Goal: Task Accomplishment & Management: Use online tool/utility

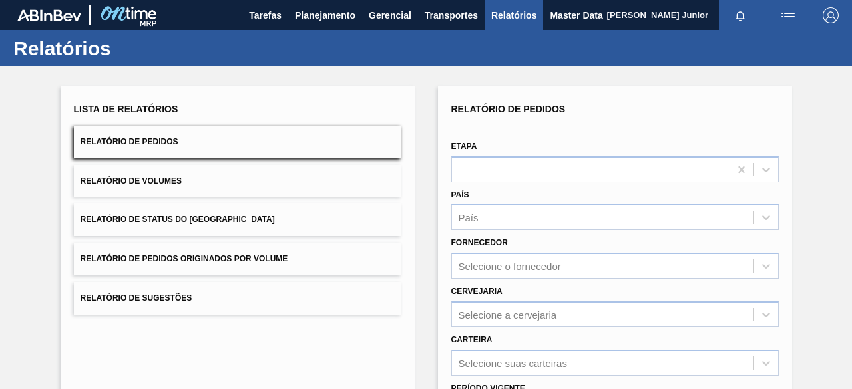
click at [258, 249] on button "Relatório de Pedidos Originados por Volume" at bounding box center [237, 259] width 327 height 33
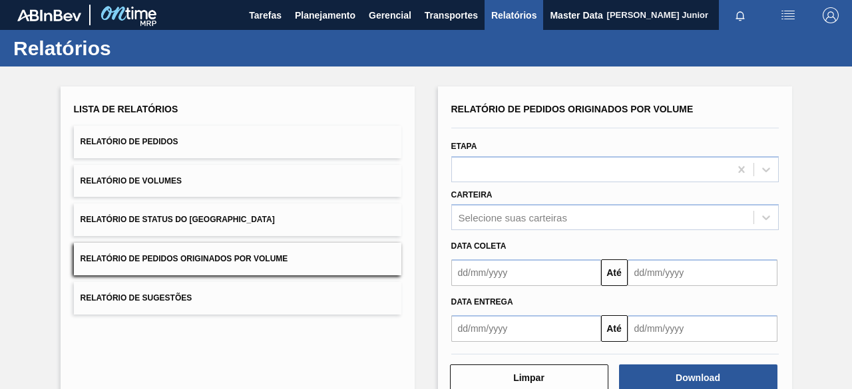
click at [483, 234] on div "Data coleta" at bounding box center [615, 244] width 338 height 23
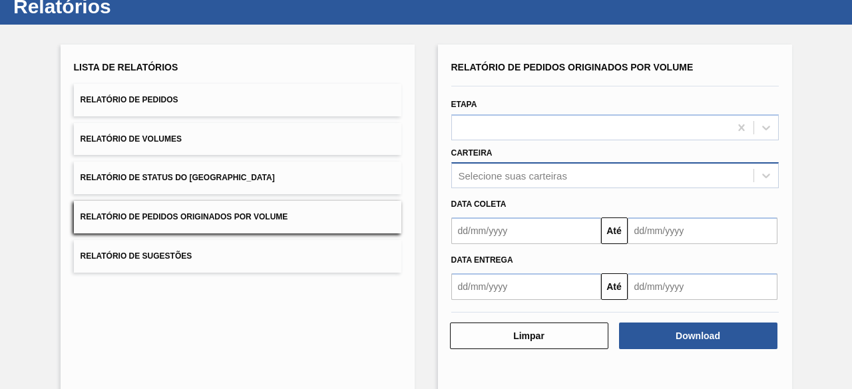
click at [512, 188] on div "Selecione suas carteiras" at bounding box center [614, 175] width 327 height 26
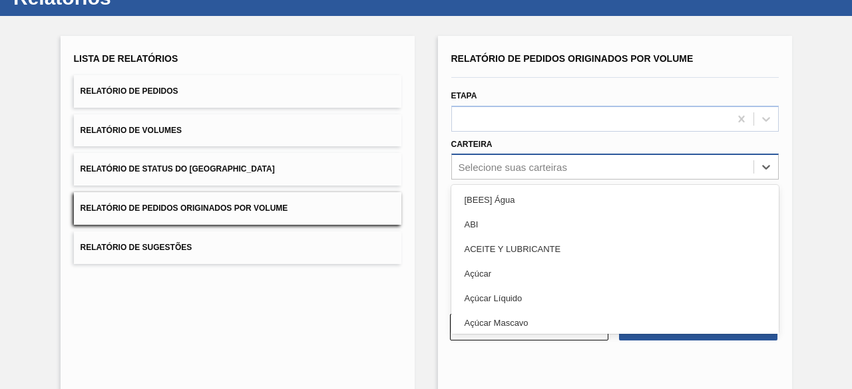
scroll to position [51, 0]
type input "garr"
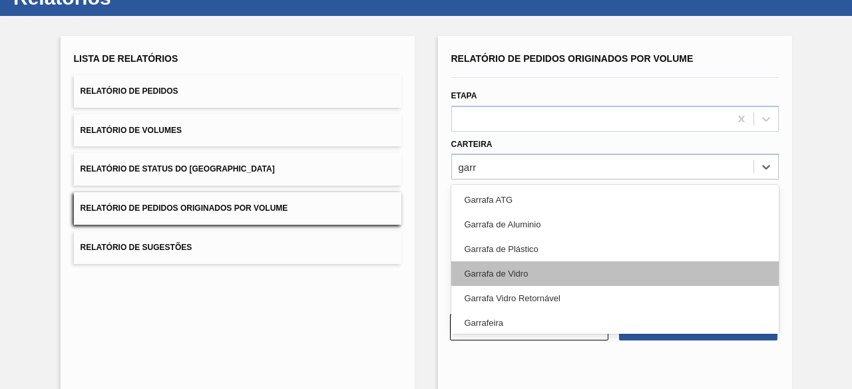
click at [512, 263] on div "Garrafa de Vidro" at bounding box center [614, 273] width 327 height 25
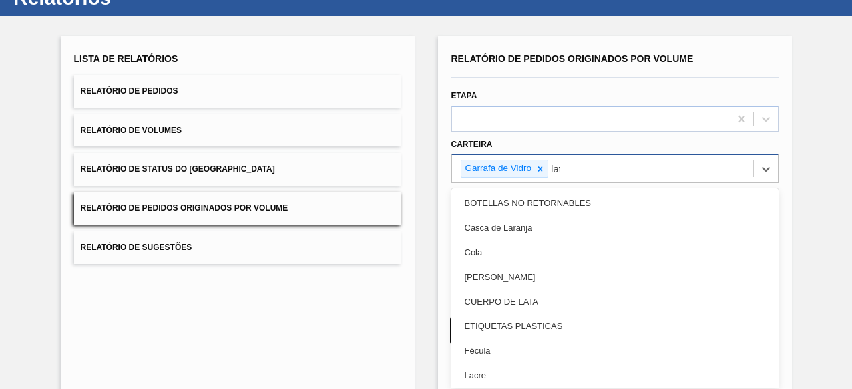
type input "lata"
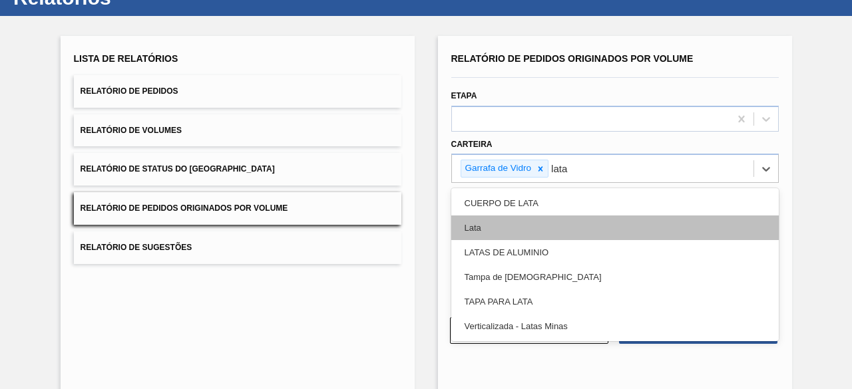
click at [517, 224] on div "Lata" at bounding box center [614, 228] width 327 height 25
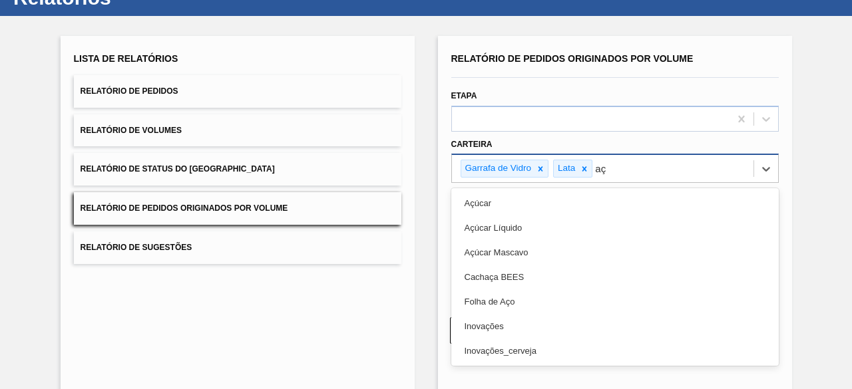
type input "a"
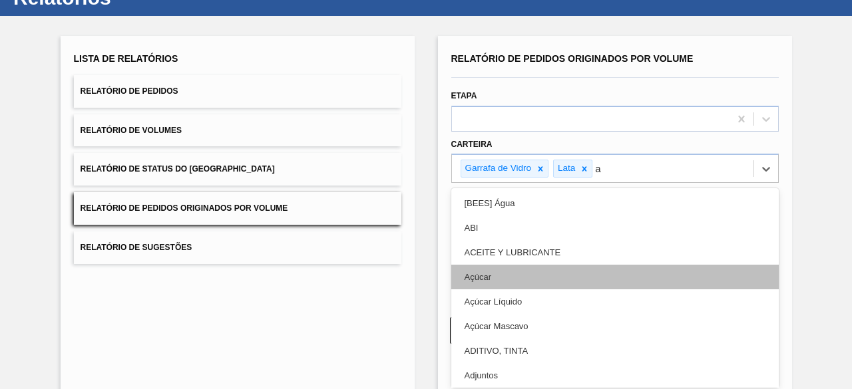
click at [524, 282] on div "Açúcar" at bounding box center [614, 277] width 327 height 25
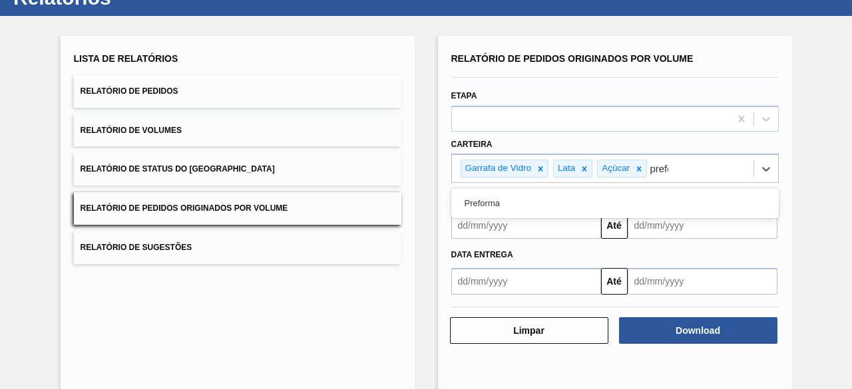
type input "prefor"
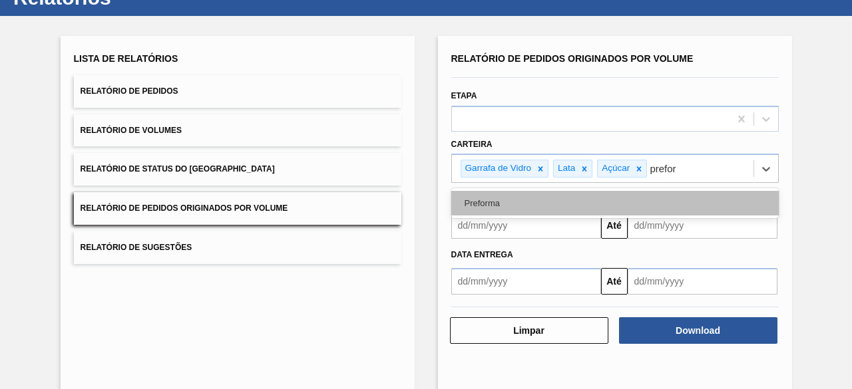
click at [513, 196] on div "Preforma" at bounding box center [614, 203] width 327 height 25
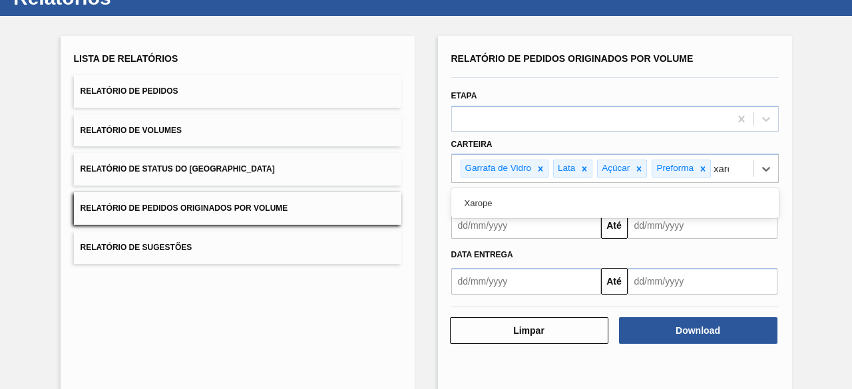
type input "xarop"
click at [513, 196] on div "Xarope" at bounding box center [614, 203] width 327 height 25
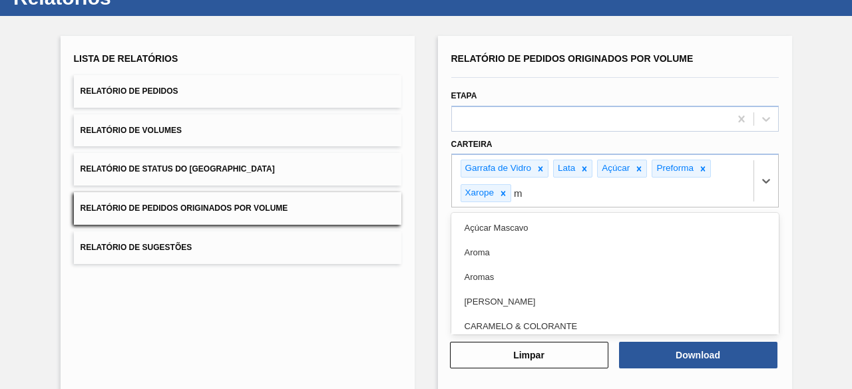
scroll to position [73, 0]
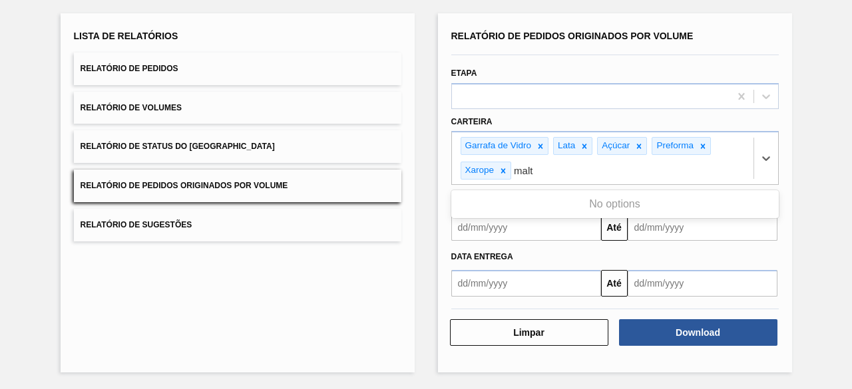
type input "malte"
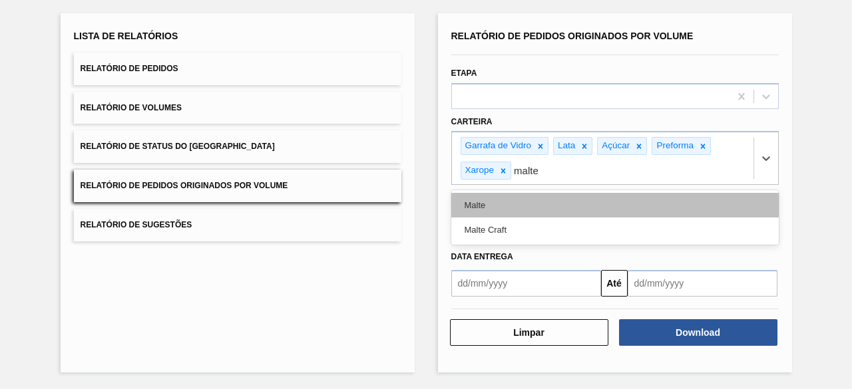
click at [503, 205] on div "Malte" at bounding box center [614, 205] width 327 height 25
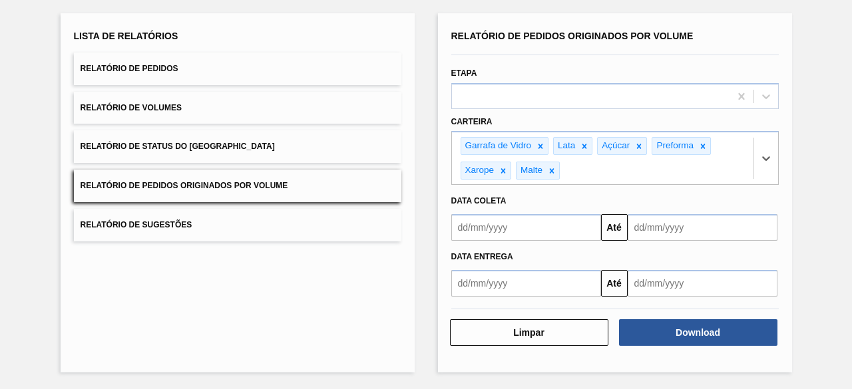
click at [524, 222] on input "text" at bounding box center [526, 227] width 150 height 27
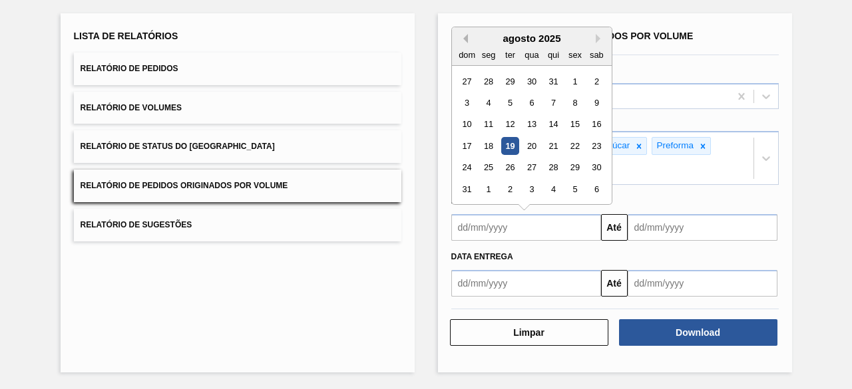
click at [463, 35] on button "Previous Month" at bounding box center [462, 38] width 9 height 9
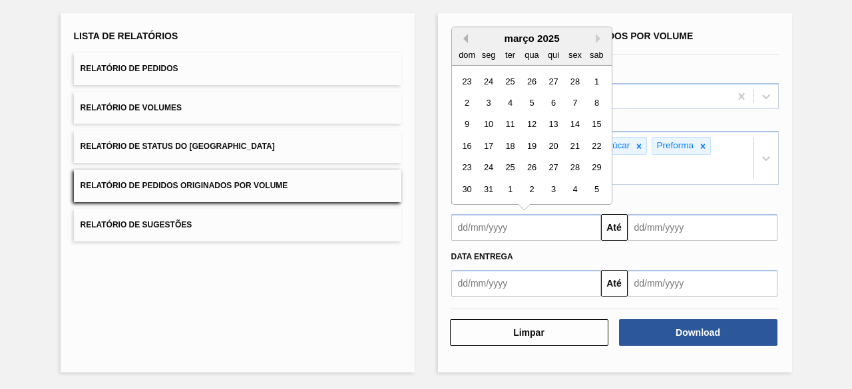
click at [463, 35] on button "Previous Month" at bounding box center [462, 38] width 9 height 9
click at [529, 77] on div "1" at bounding box center [531, 81] width 18 height 18
type input "[DATE]"
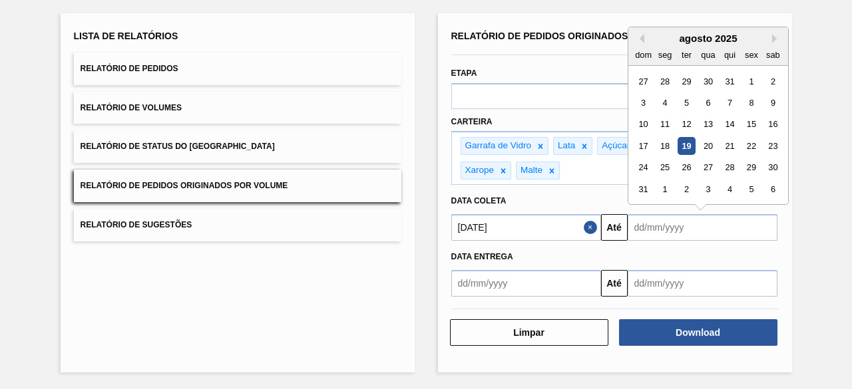
click at [656, 227] on input "text" at bounding box center [702, 227] width 150 height 27
click at [665, 144] on div "18" at bounding box center [664, 146] width 18 height 18
type input "[DATE]"
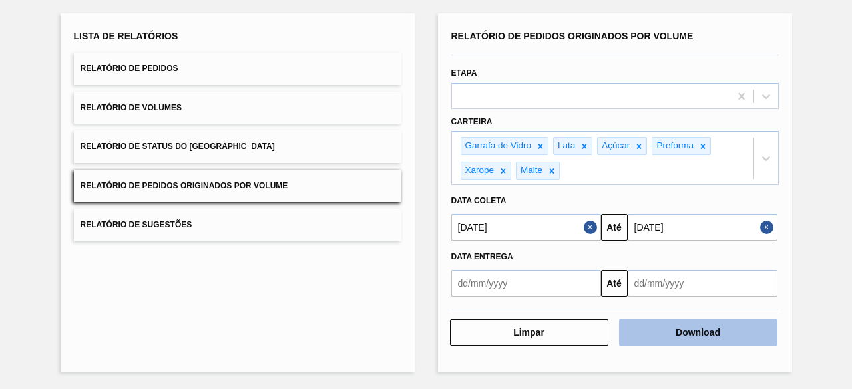
click at [663, 334] on button "Download" at bounding box center [698, 332] width 158 height 27
